Goal: Task Accomplishment & Management: Complete application form

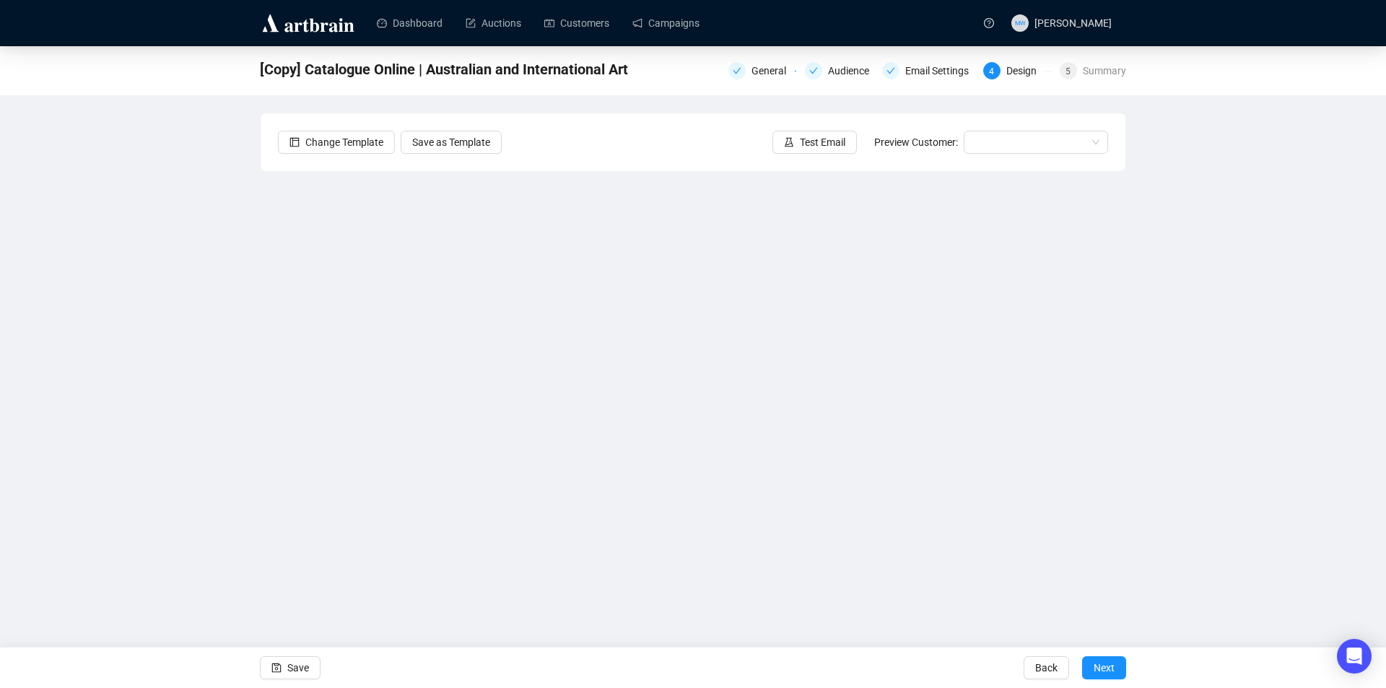
click at [94, 191] on div "[Copy] Catalogue Online | Australian and International Art General Audience Ema…" at bounding box center [693, 322] width 1386 height 552
click at [502, 20] on link "Auctions" at bounding box center [494, 23] width 56 height 38
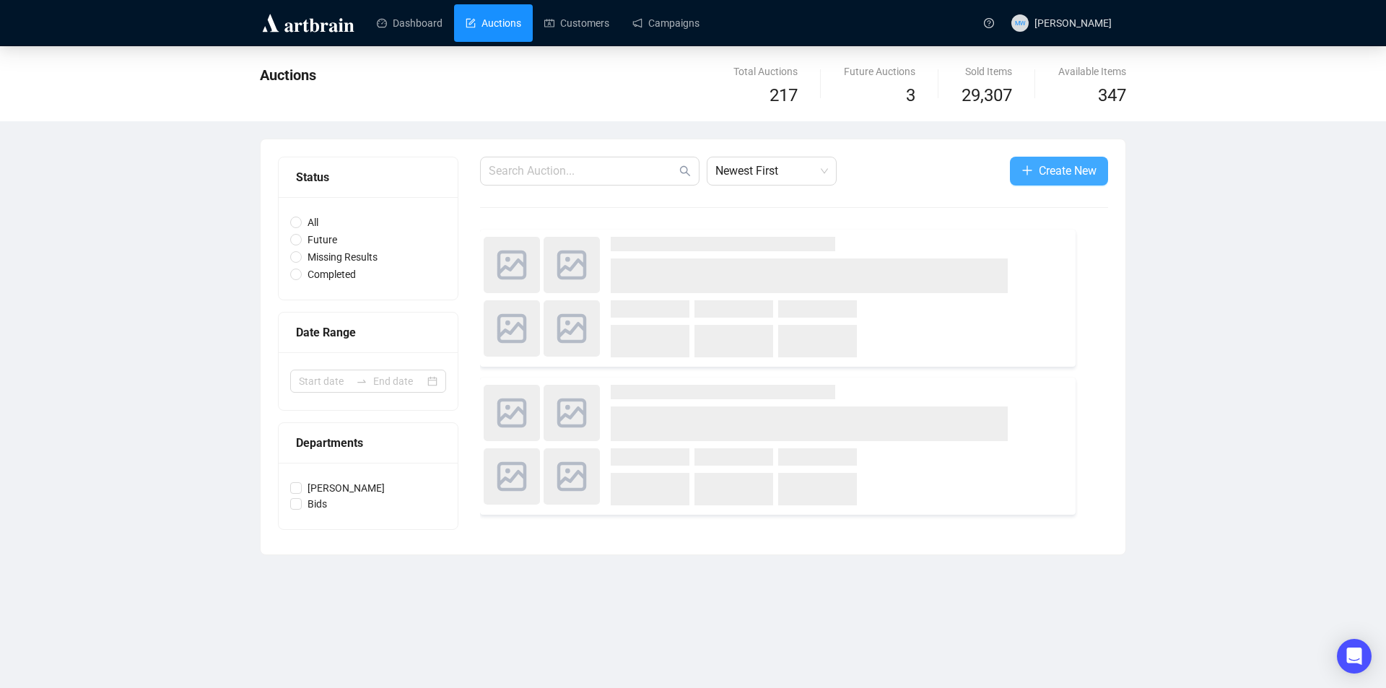
click at [1021, 162] on span "button" at bounding box center [1027, 171] width 12 height 18
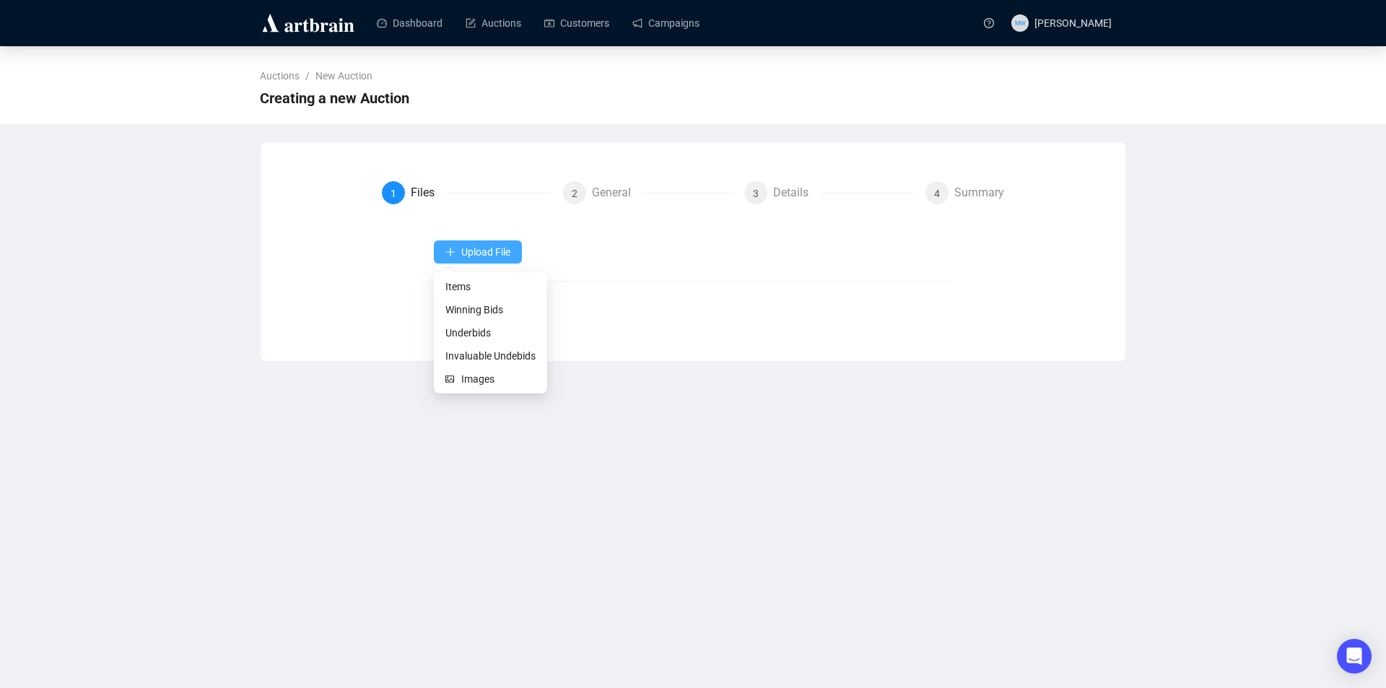
click at [473, 253] on span "Upload File" at bounding box center [485, 252] width 49 height 12
click at [450, 287] on span "Items" at bounding box center [490, 287] width 90 height 16
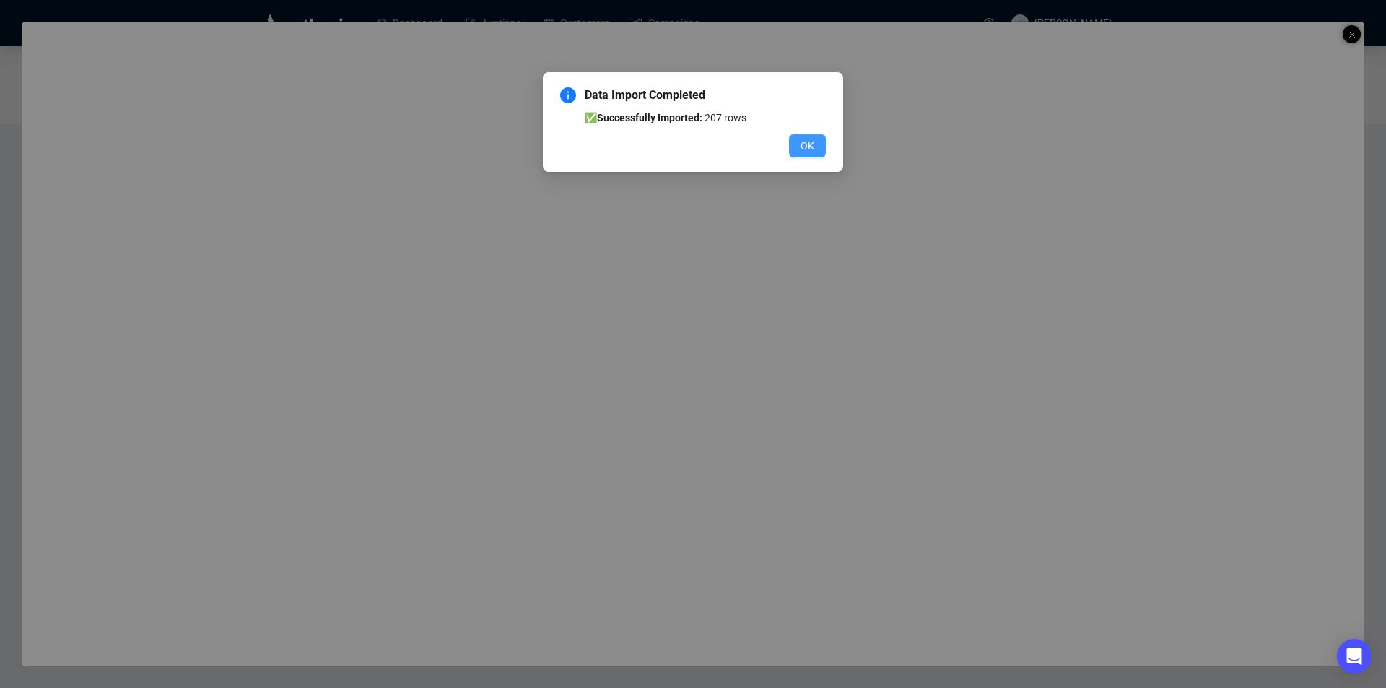
click at [814, 149] on button "OK" at bounding box center [807, 145] width 37 height 23
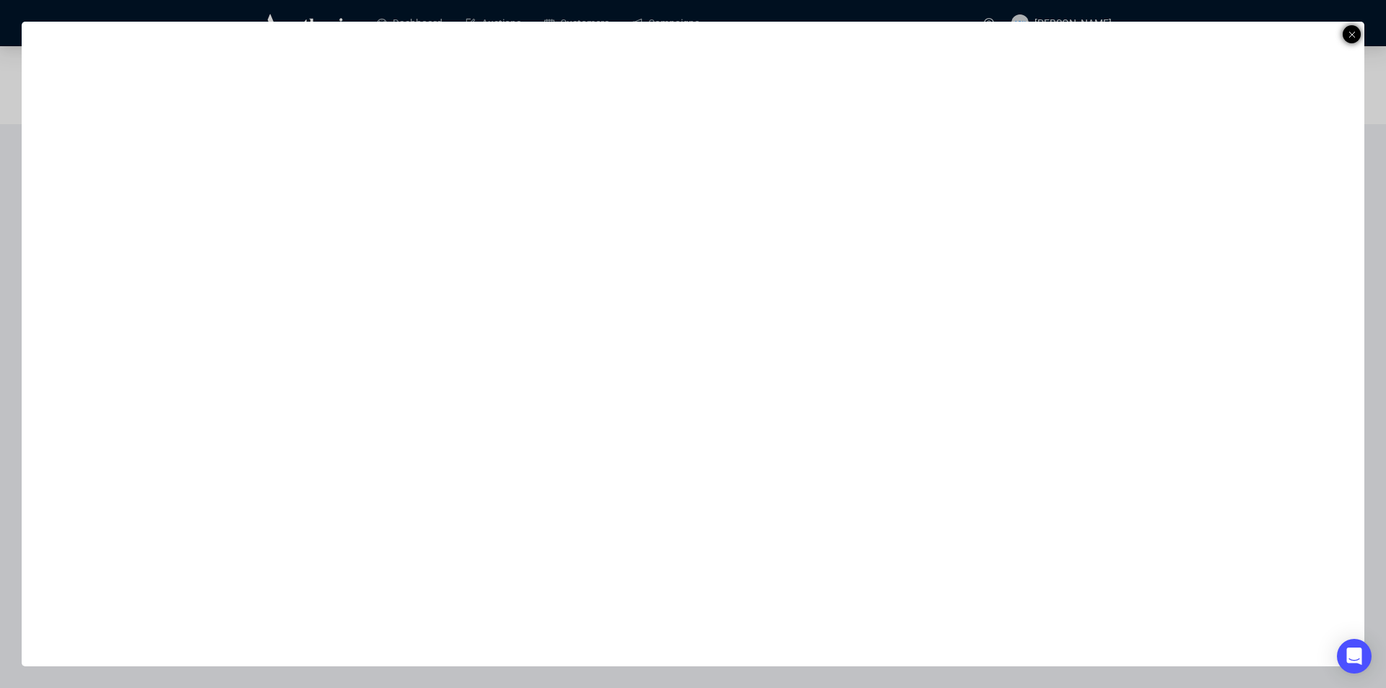
click at [1349, 30] on icon at bounding box center [1352, 34] width 7 height 17
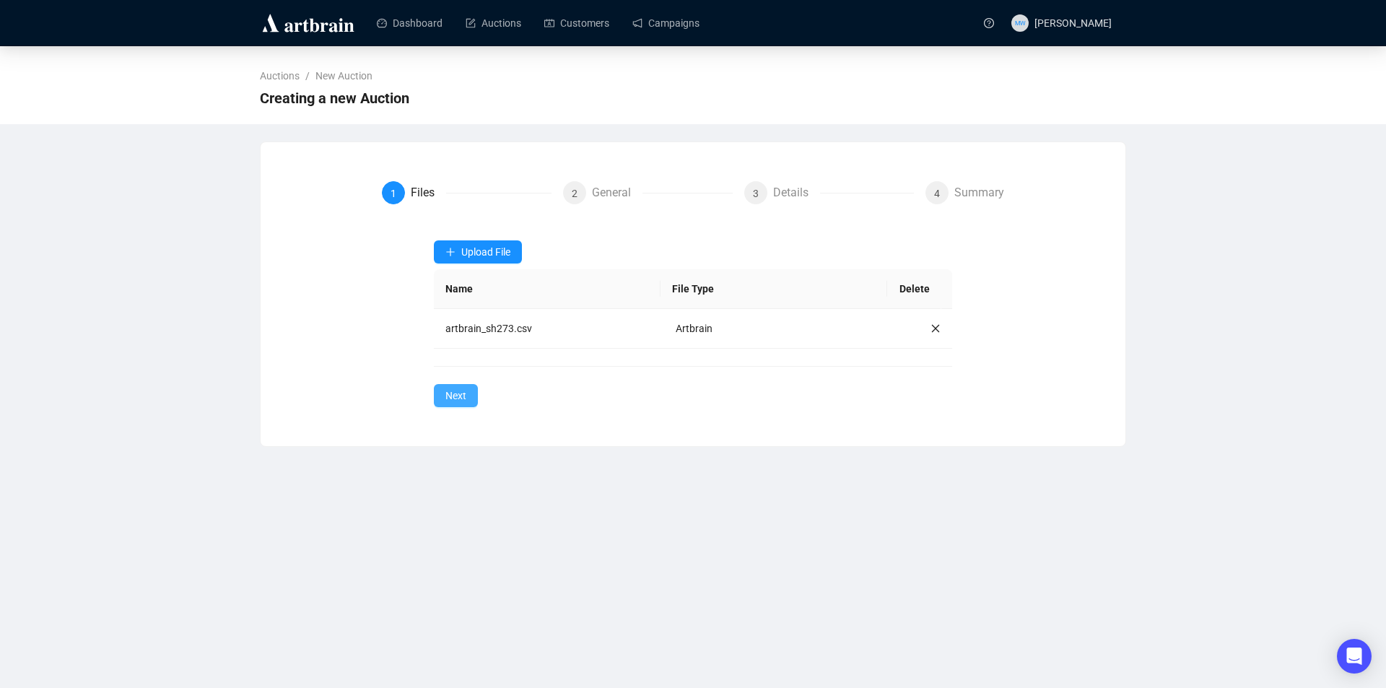
click at [456, 393] on span "Next" at bounding box center [455, 396] width 21 height 16
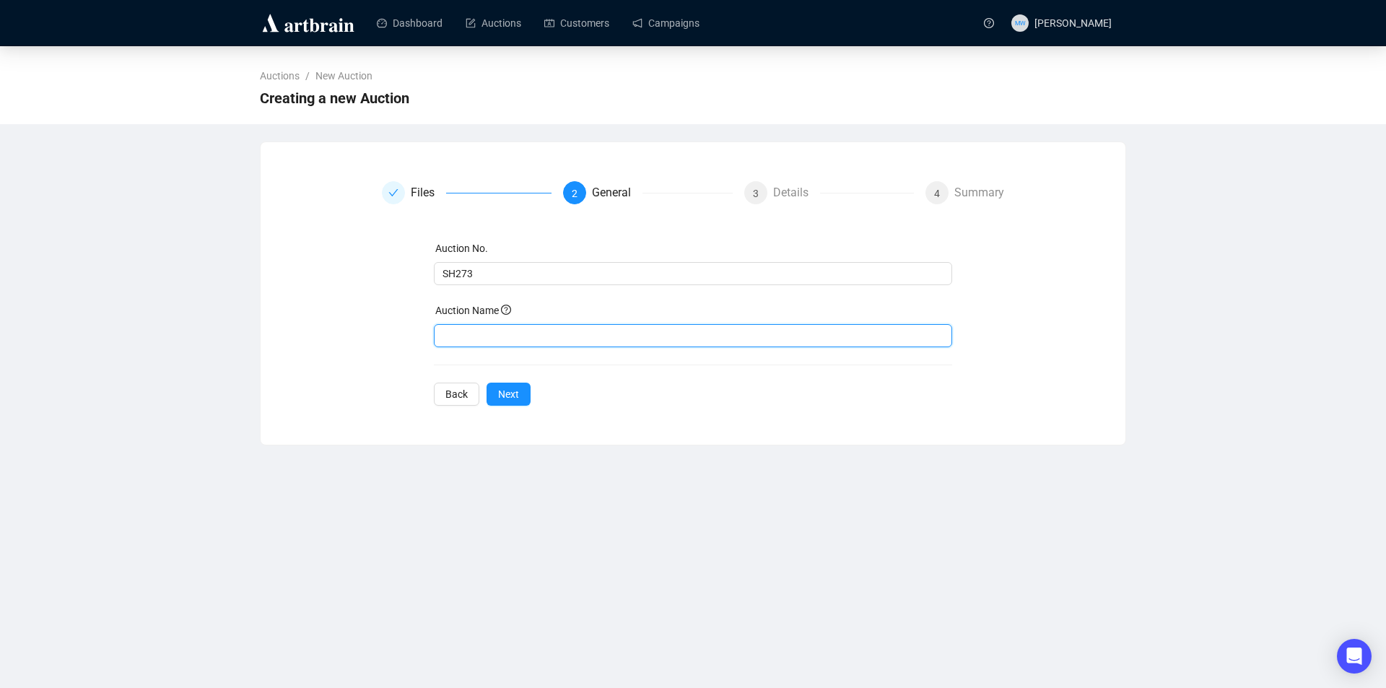
click at [479, 341] on input "text" at bounding box center [693, 335] width 519 height 23
type input "Australian and International Art"
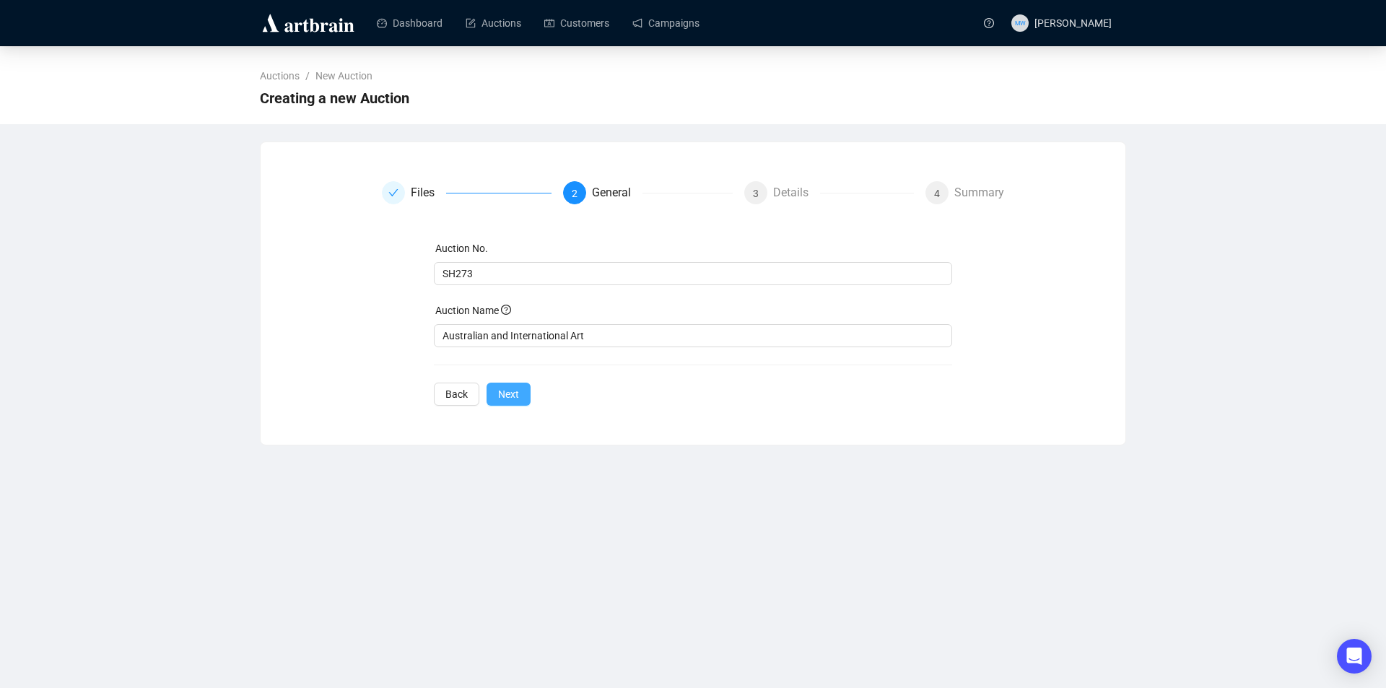
click at [514, 390] on span "Next" at bounding box center [508, 394] width 21 height 16
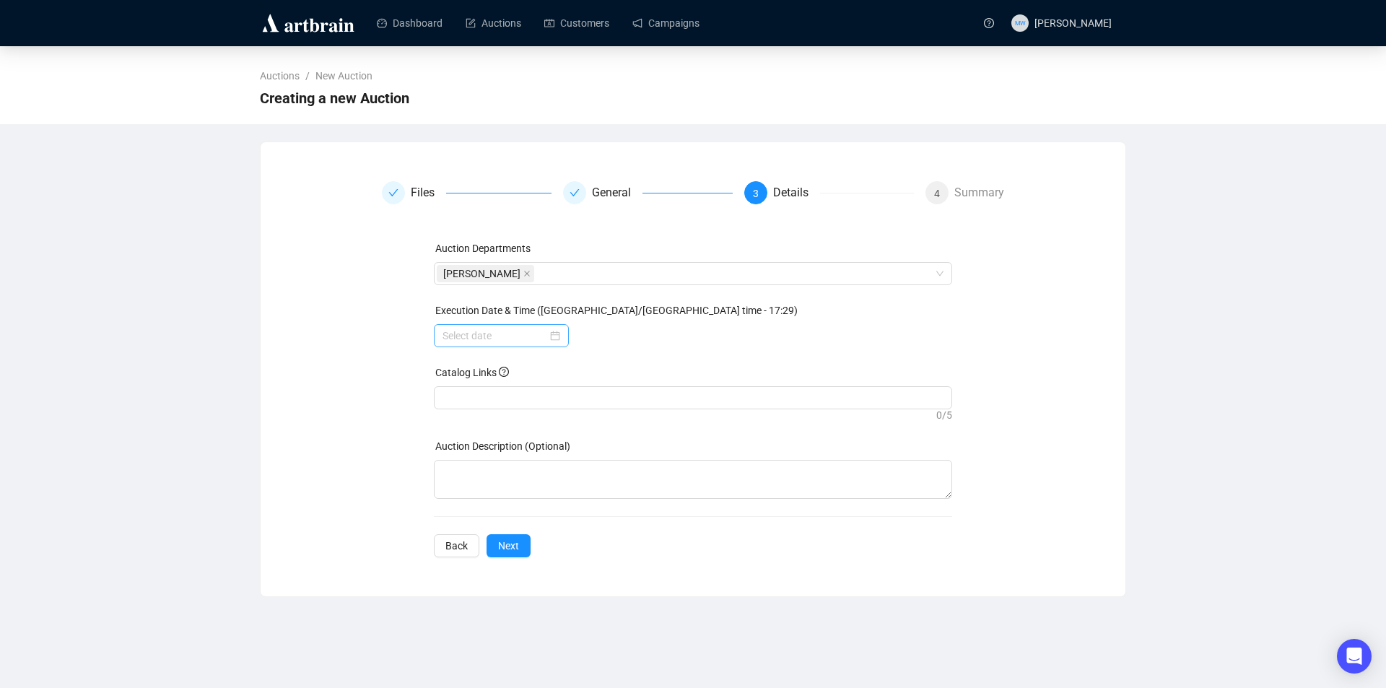
click at [561, 334] on div at bounding box center [501, 335] width 135 height 23
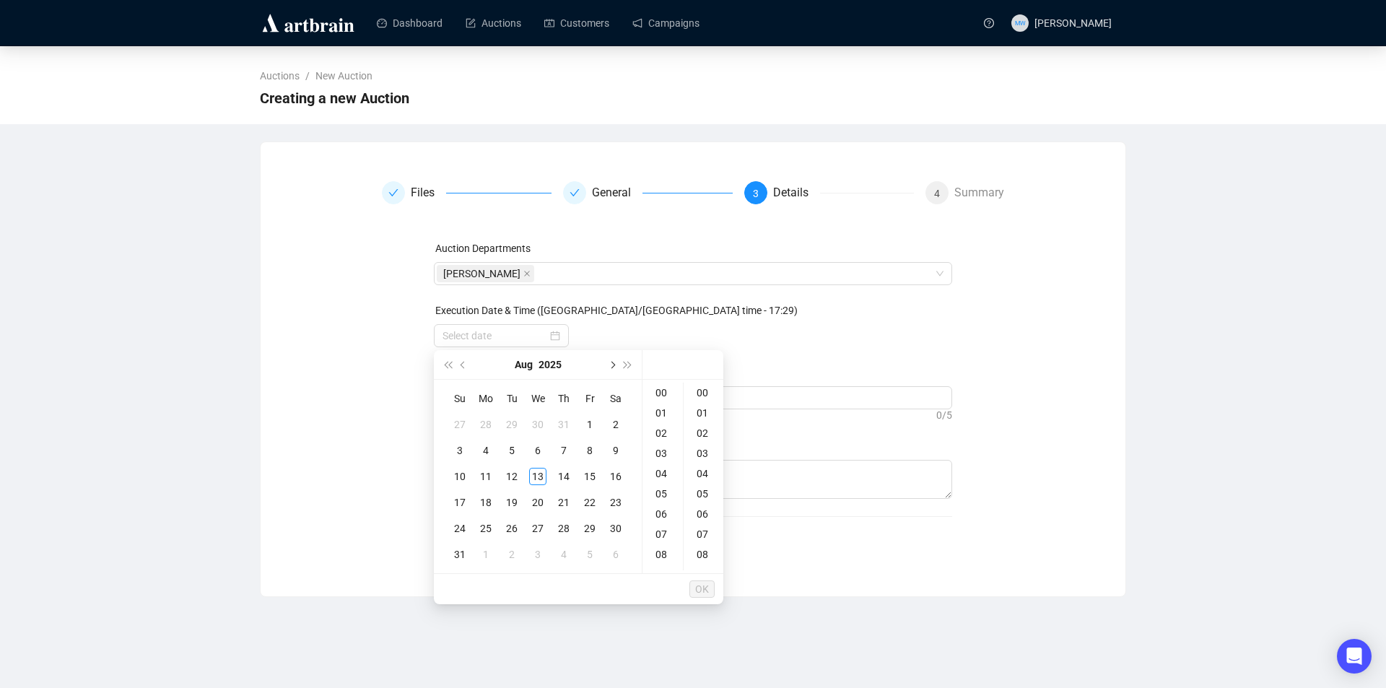
click at [616, 366] on button "Next month (PageDown)" at bounding box center [612, 364] width 16 height 29
click at [513, 425] on div "2" at bounding box center [511, 424] width 17 height 17
click at [666, 517] on div "06" at bounding box center [662, 514] width 35 height 20
click at [660, 422] on div "18" at bounding box center [662, 419] width 35 height 20
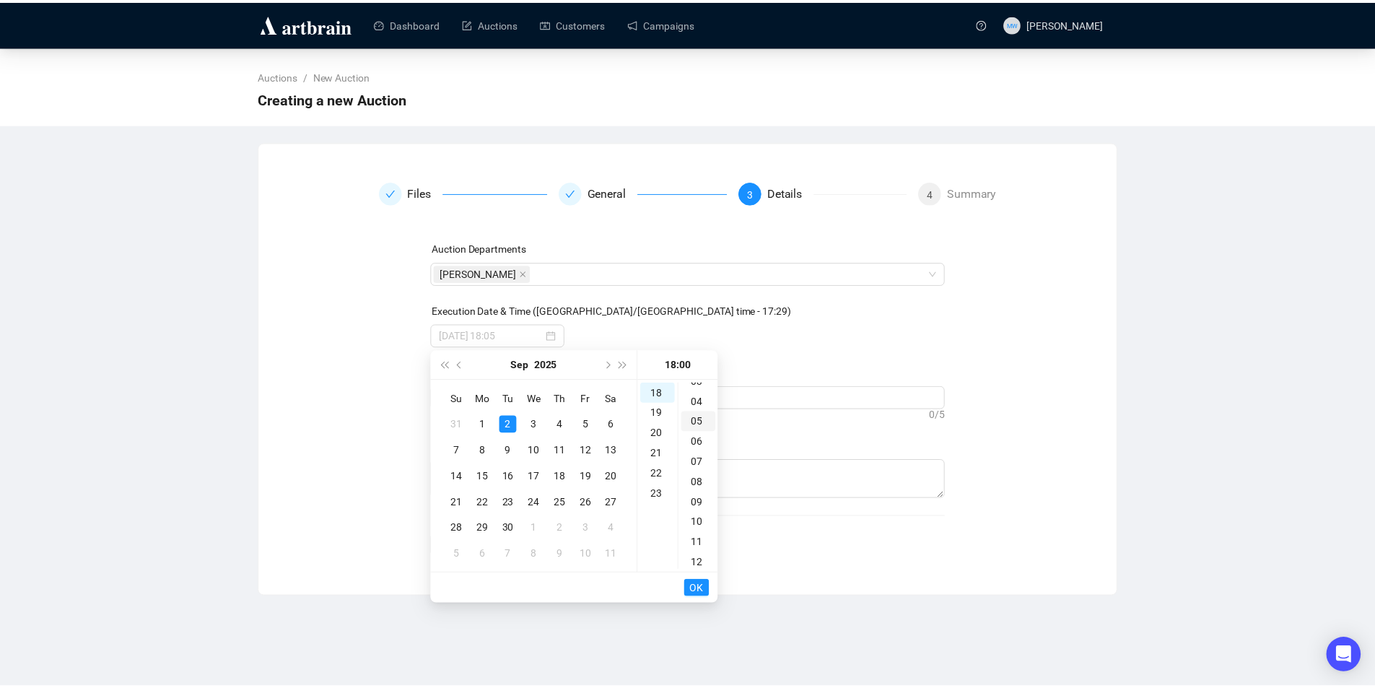
scroll to position [0, 0]
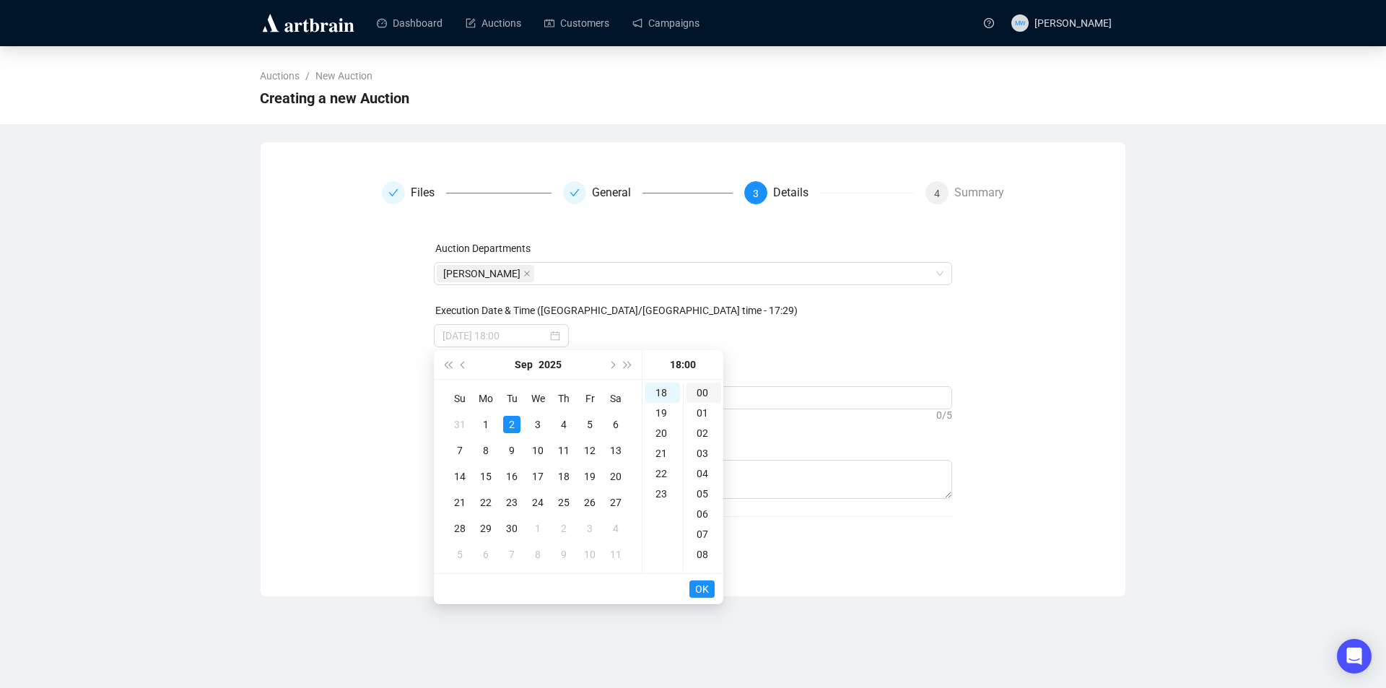
click at [707, 395] on div "00" at bounding box center [704, 393] width 35 height 20
type input "[DATE] 18:00"
click at [700, 589] on span "OK" at bounding box center [702, 588] width 14 height 27
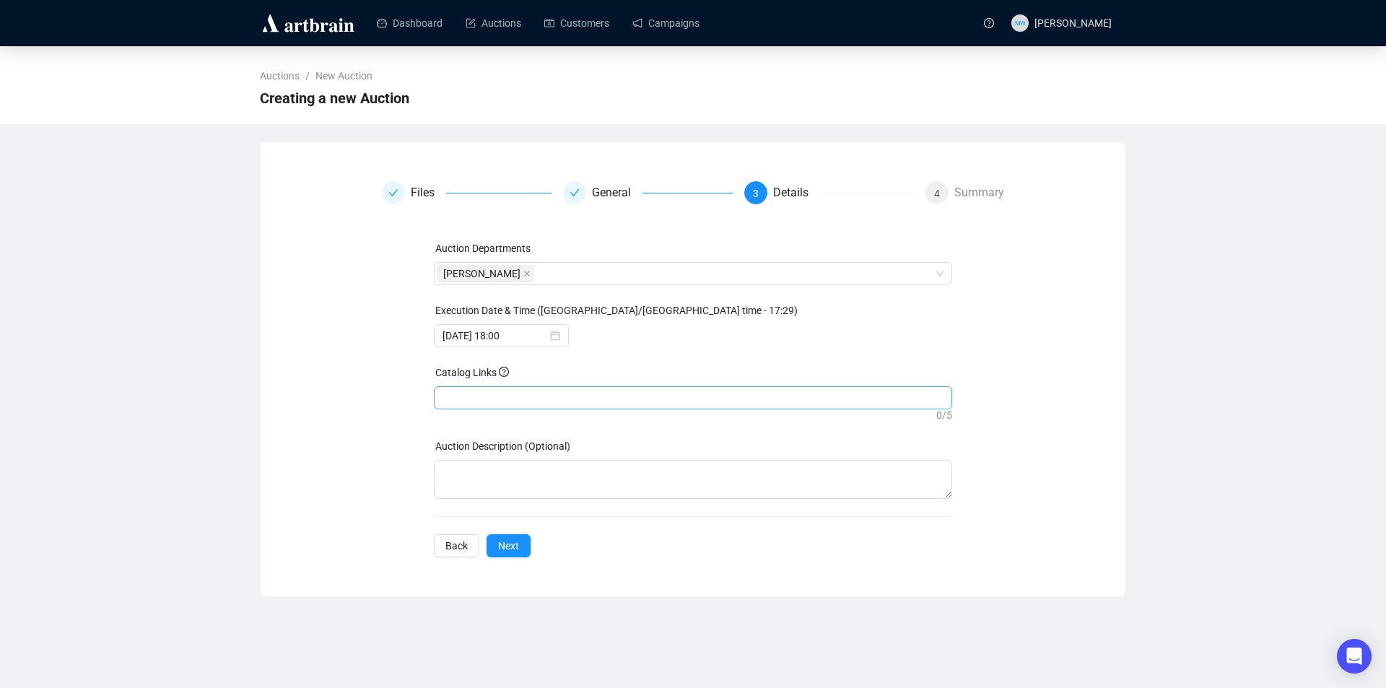
click at [542, 397] on div at bounding box center [693, 398] width 513 height 20
paste input "[URL][DOMAIN_NAME][PERSON_NAME]"
type input "[URL][DOMAIN_NAME][PERSON_NAME]"
click at [516, 544] on span "Next" at bounding box center [508, 546] width 21 height 16
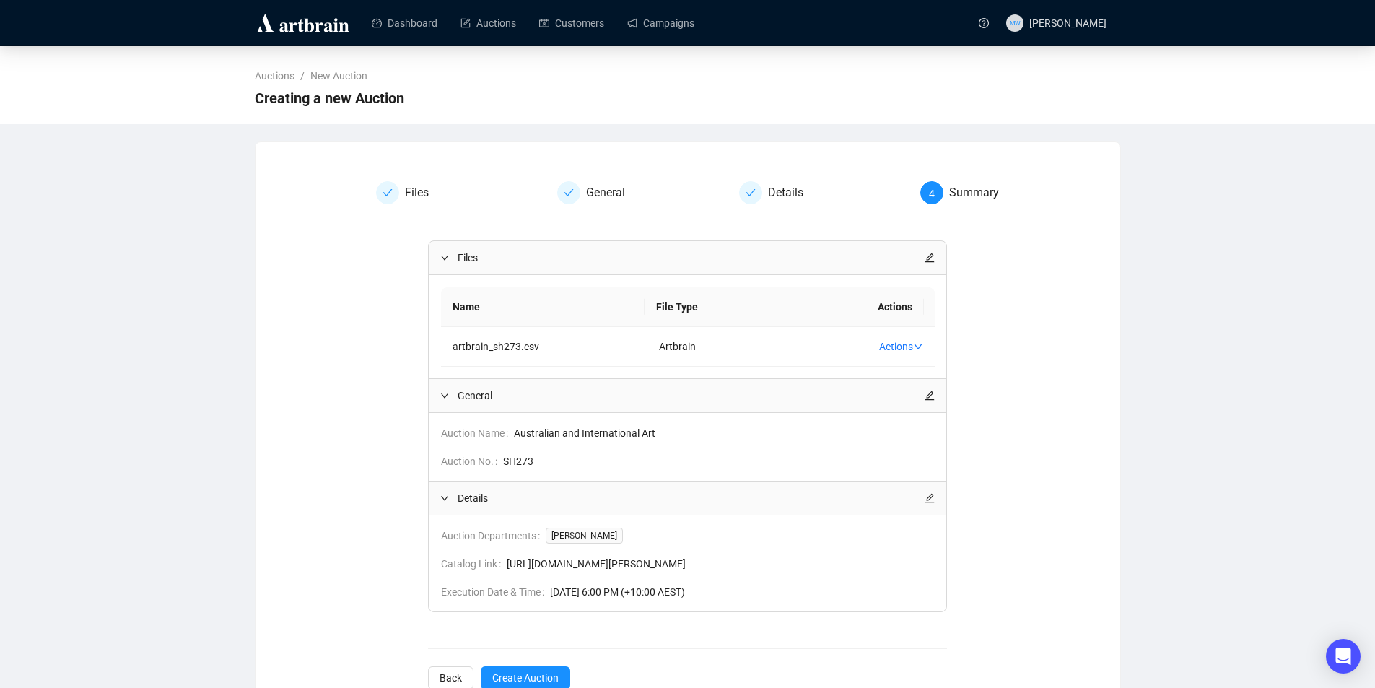
scroll to position [57, 0]
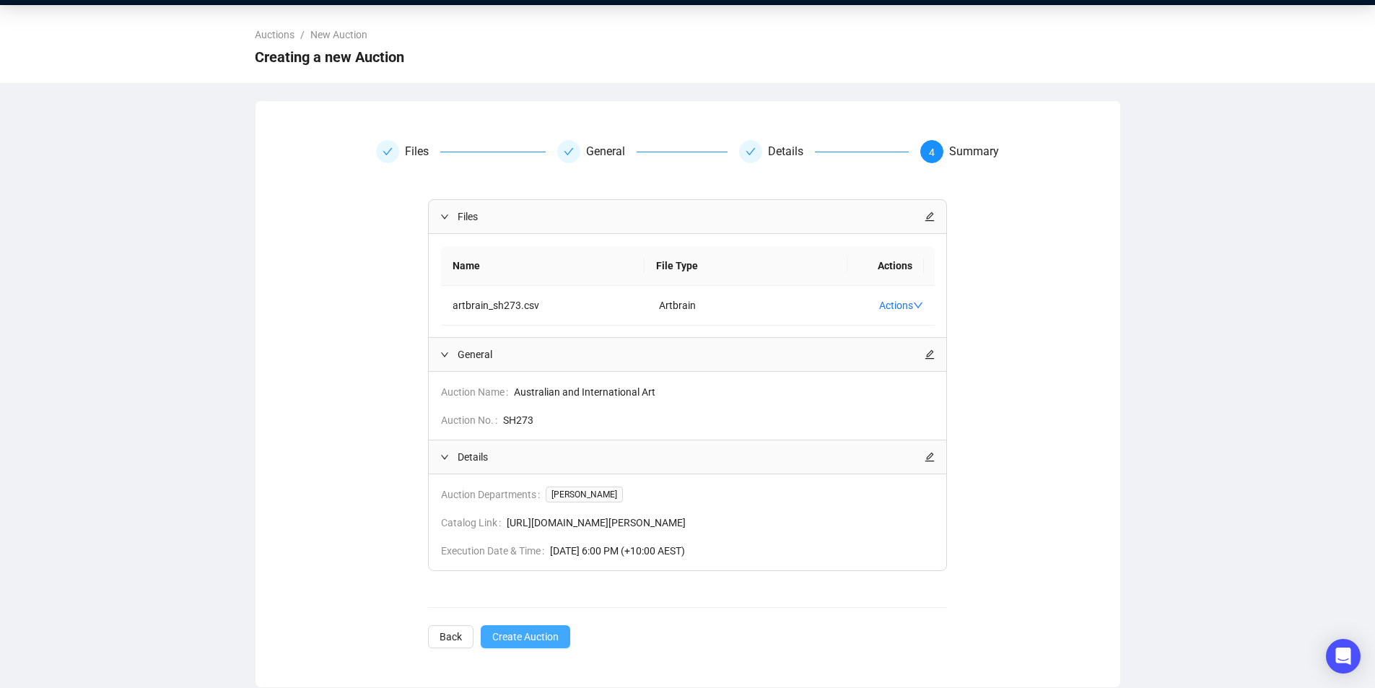
click at [515, 641] on span "Create Auction" at bounding box center [525, 637] width 66 height 16
